Goal: Find contact information: Find contact information

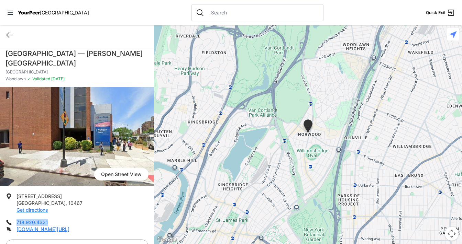
drag, startPoint x: 43, startPoint y: 182, endPoint x: 13, endPoint y: 182, distance: 29.9
click at [13, 219] on li "718.920.4321" at bounding box center [77, 222] width 143 height 7
click at [231, 7] on div at bounding box center [258, 12] width 132 height 17
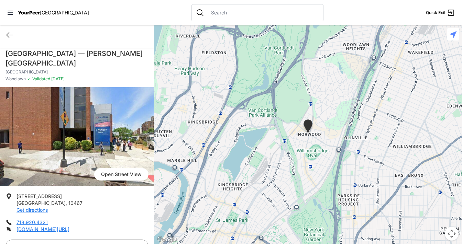
click at [231, 7] on div at bounding box center [258, 12] width 132 height 17
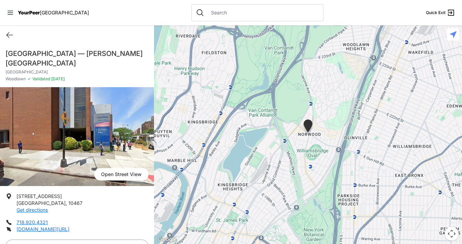
click at [231, 7] on div at bounding box center [258, 12] width 132 height 17
